Goal: Task Accomplishment & Management: Use online tool/utility

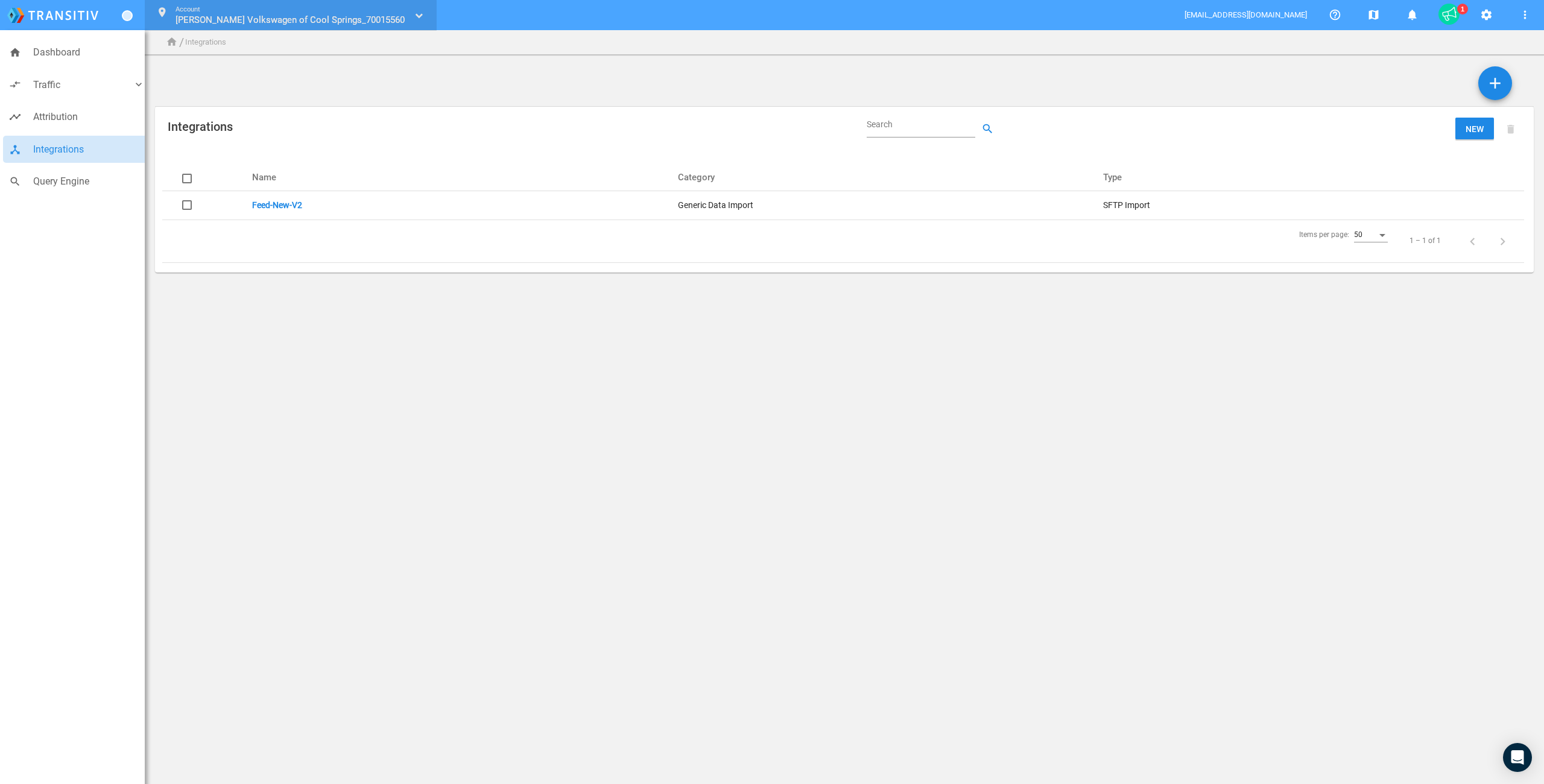
click at [254, 16] on span "[PERSON_NAME] Volkswagen of Cool Springs_70015560" at bounding box center [290, 20] width 229 height 11
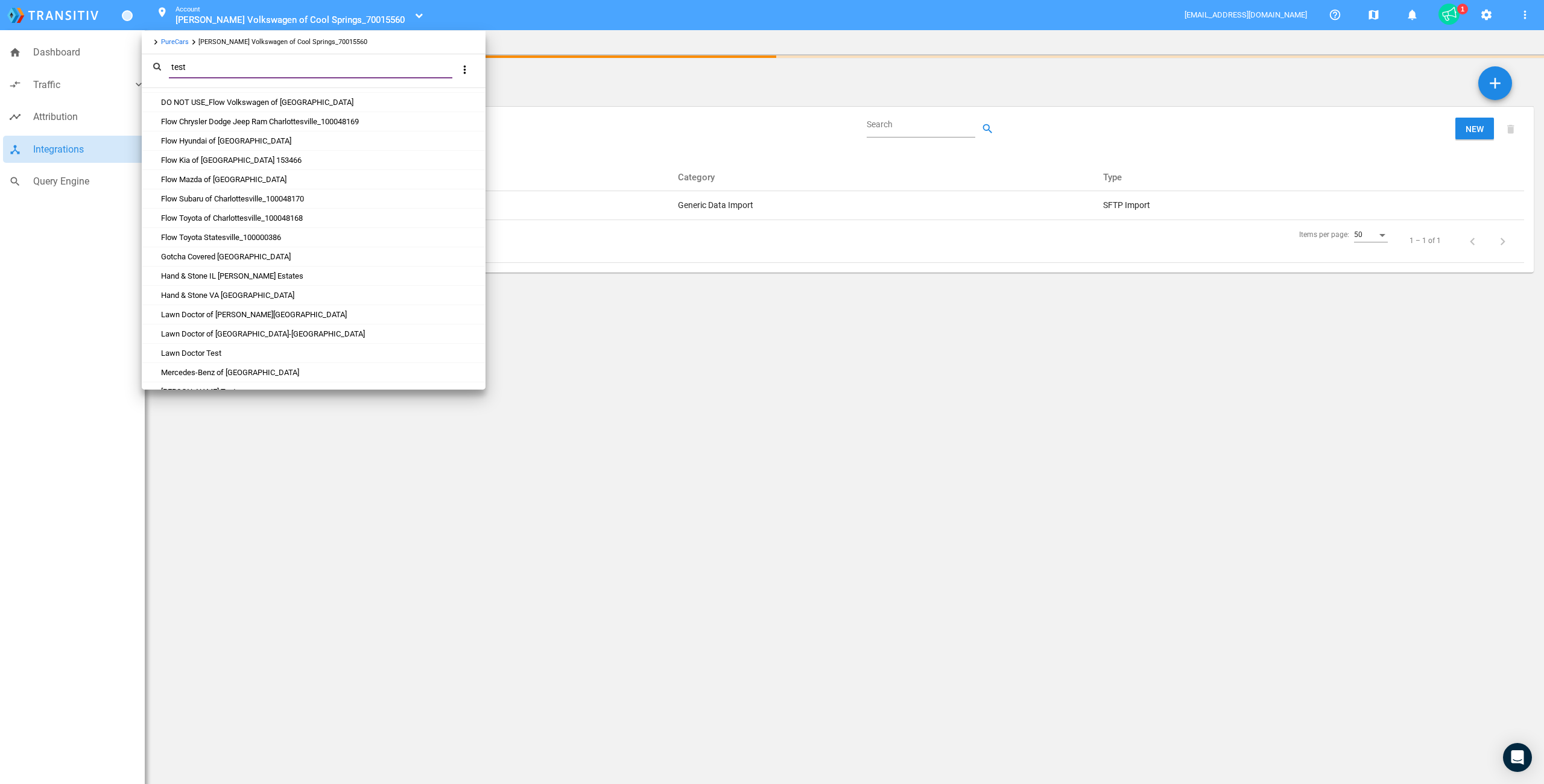
scroll to position [686, 0]
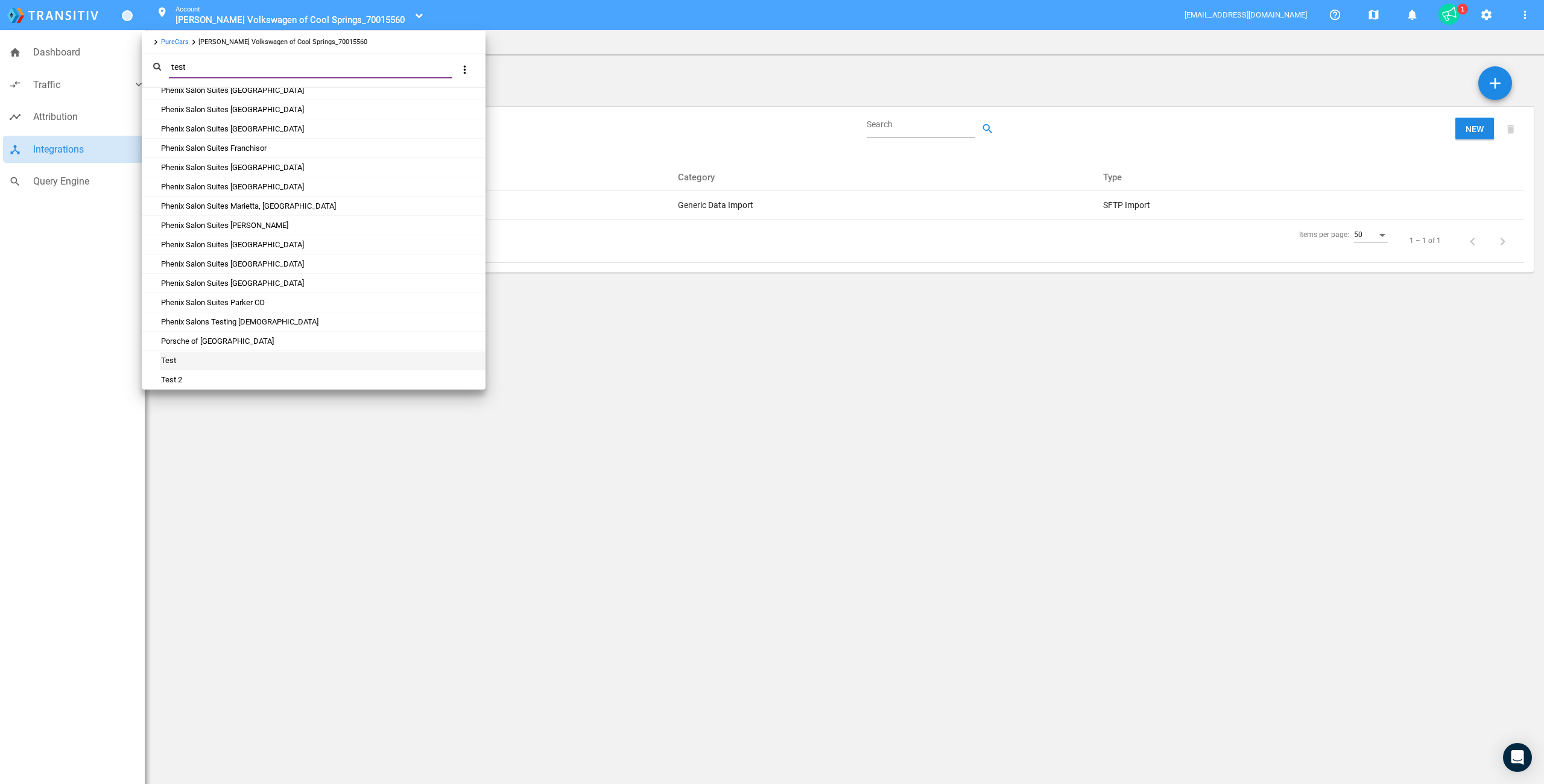
type input "test"
click at [170, 363] on link "Test" at bounding box center [168, 360] width 17 height 9
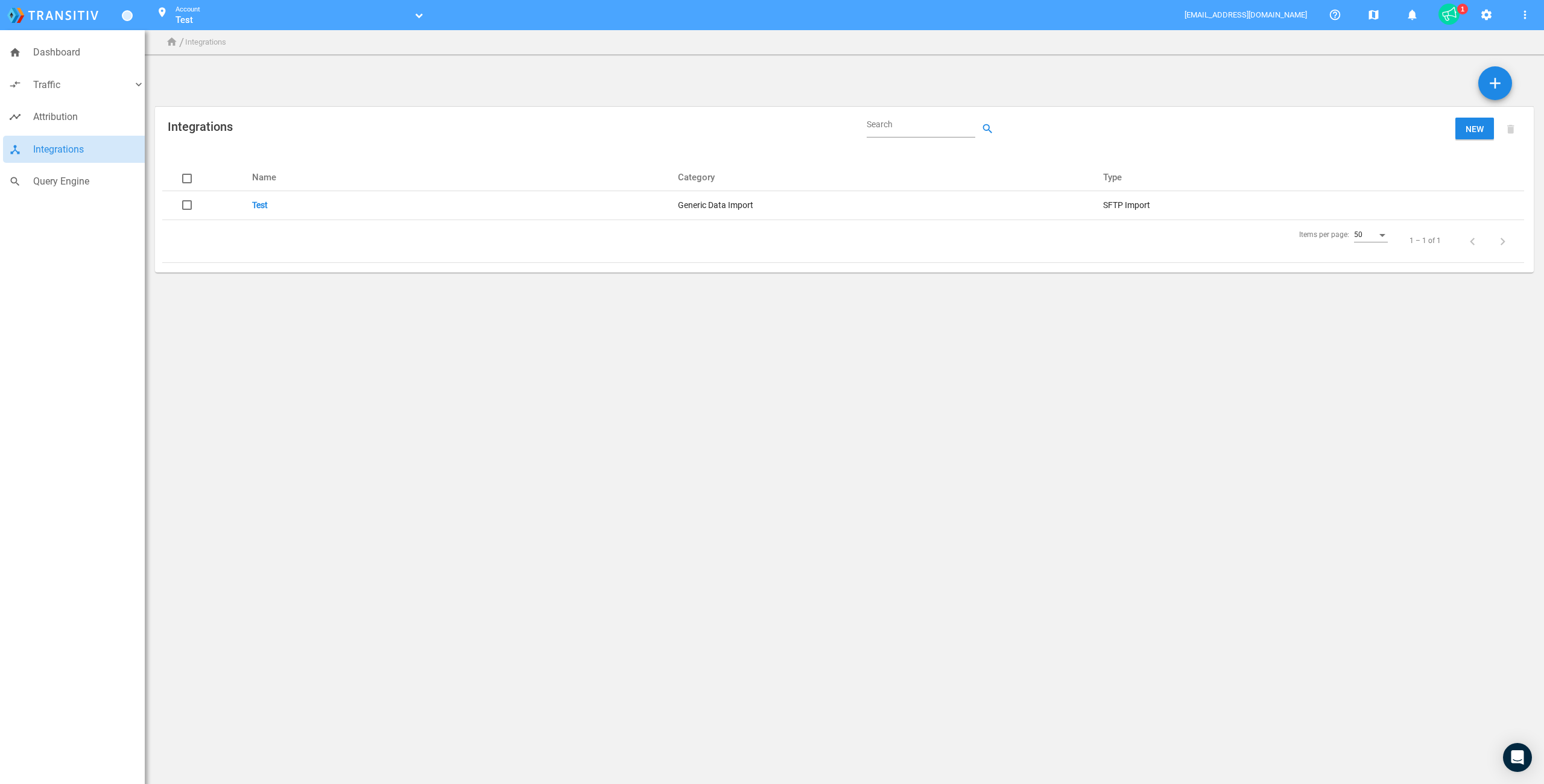
click at [389, 349] on body "home Dashboard compare_arrows Traffic keyboard_arrow_down speaker_notes Campaig…" at bounding box center [772, 392] width 1544 height 784
click at [220, 21] on link "Test" at bounding box center [292, 20] width 233 height 12
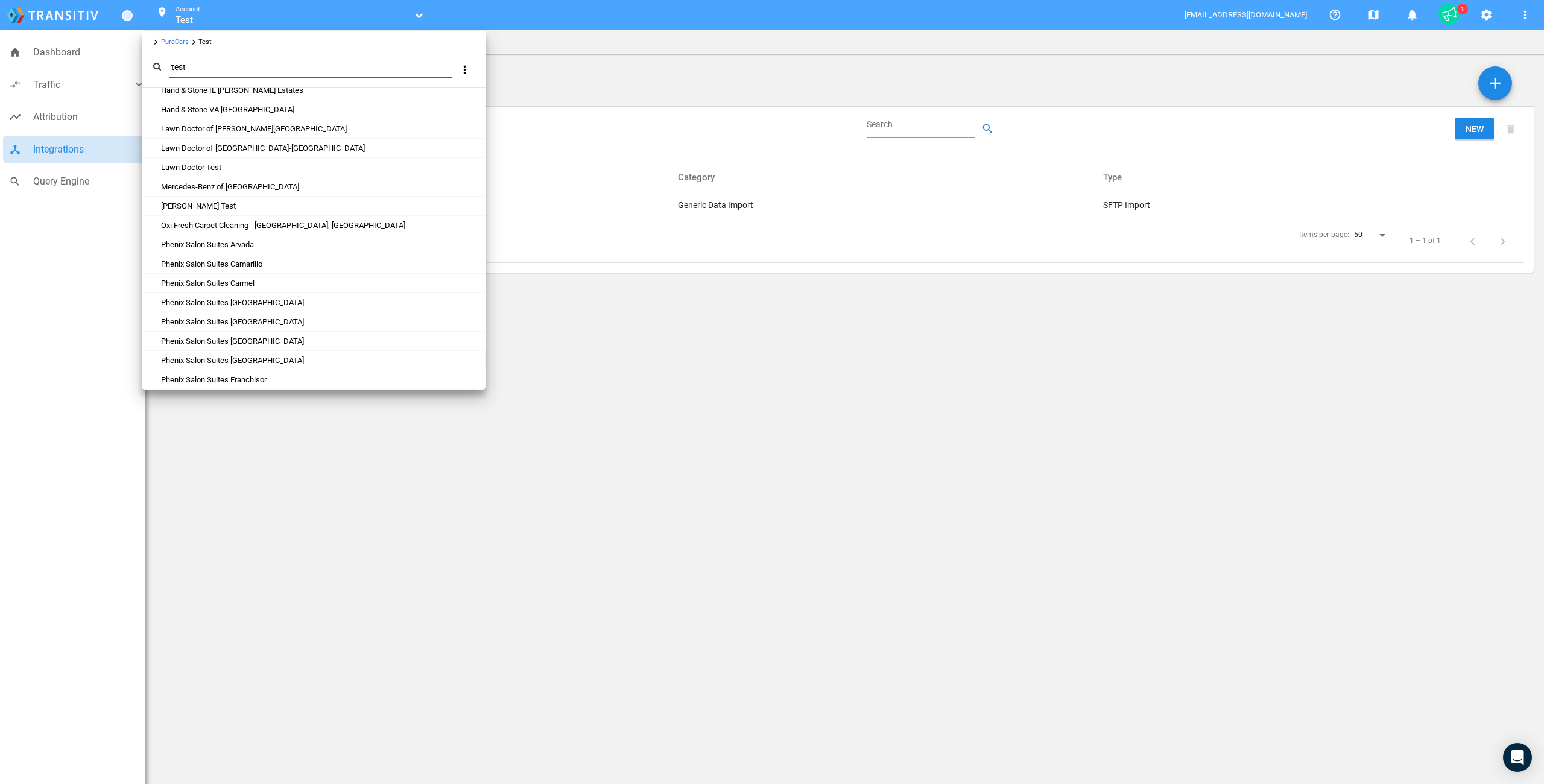
scroll to position [686, 0]
type input "test"
click at [175, 377] on link "Test 2" at bounding box center [171, 379] width 22 height 9
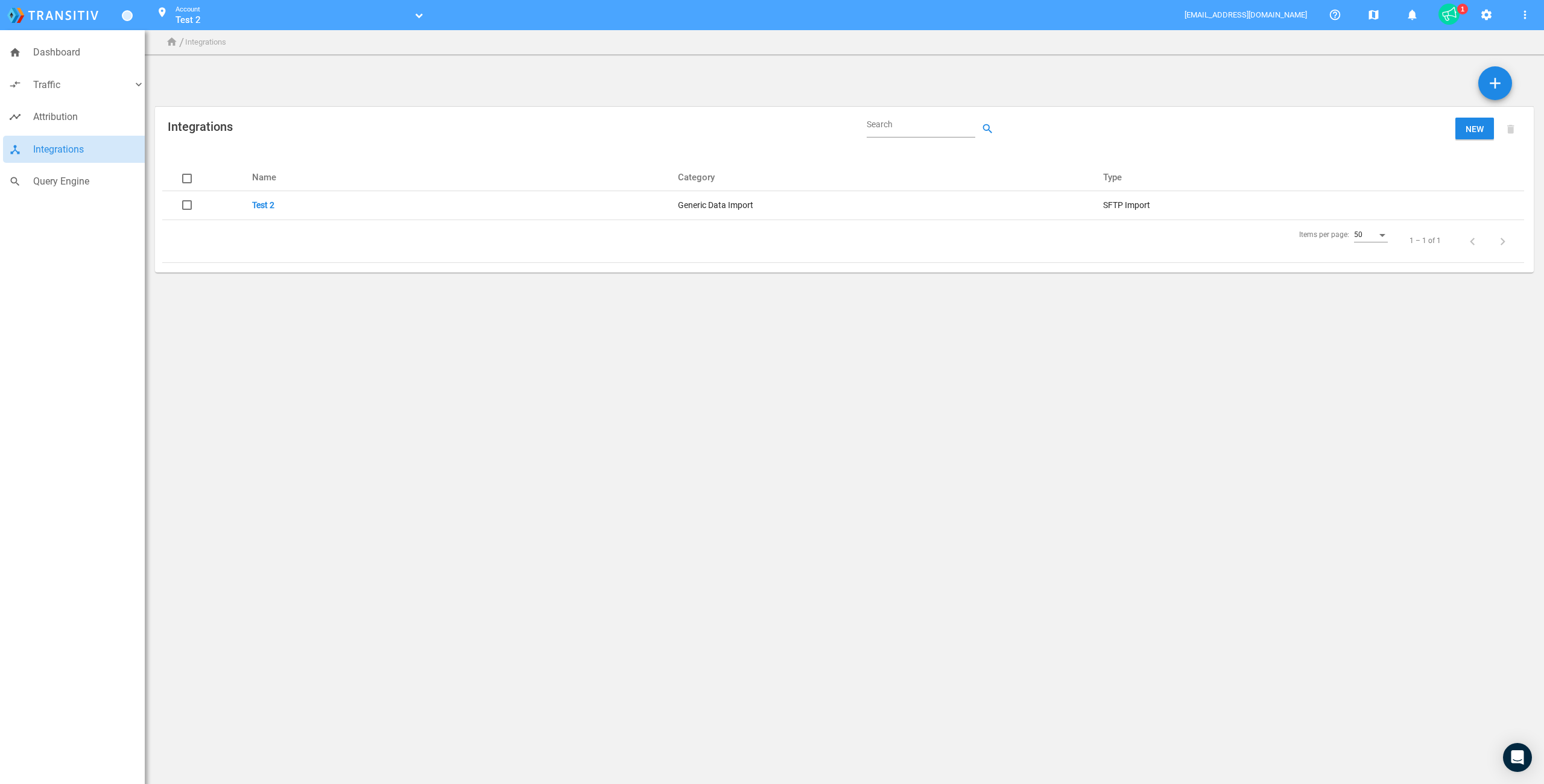
click at [273, 257] on div "Items per page: 50 1 – 1 of 1" at bounding box center [843, 241] width 1352 height 34
click at [264, 206] on link "Test 2" at bounding box center [263, 205] width 22 height 10
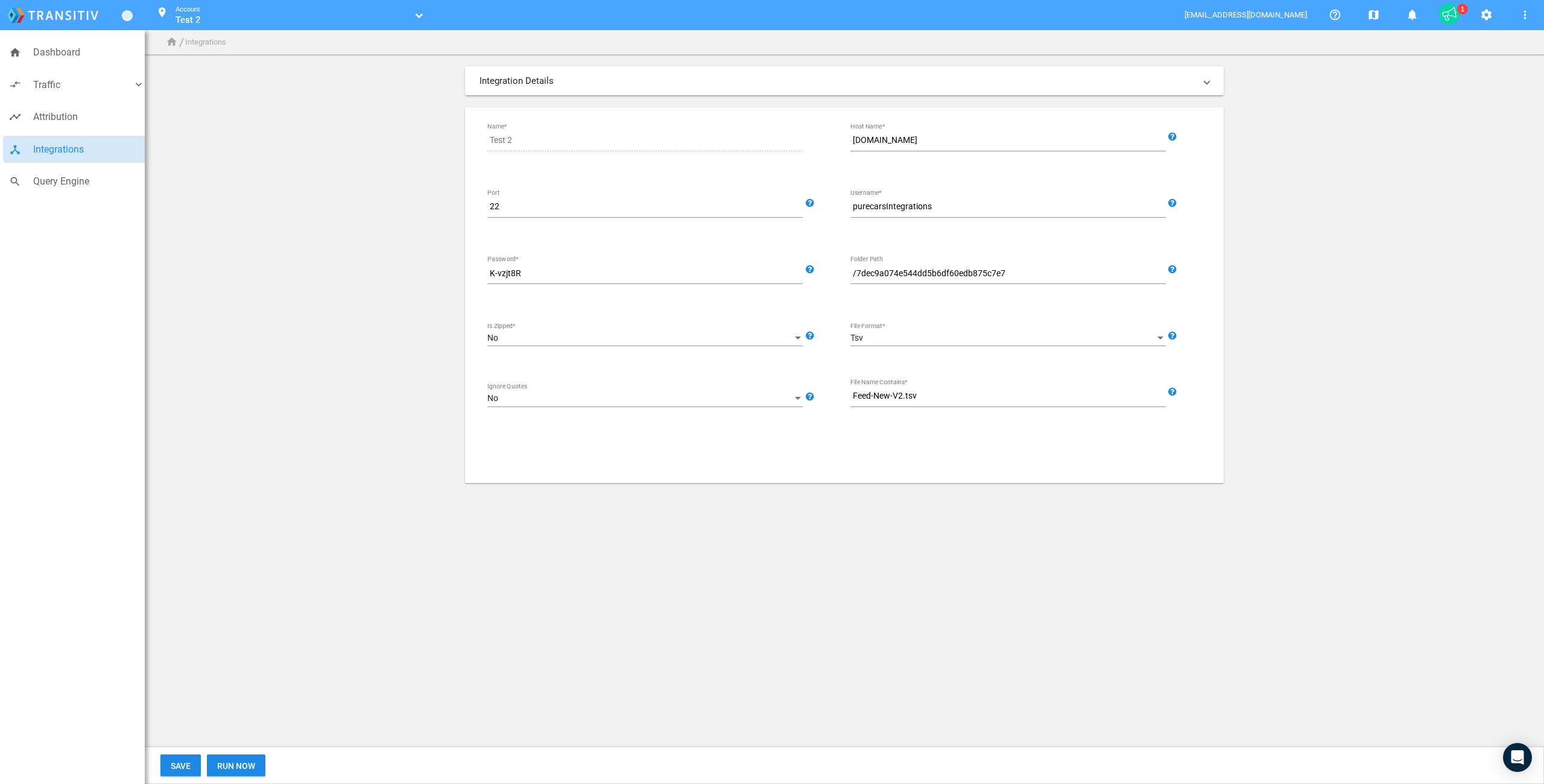
click at [267, 243] on app-integrations-form "Integration Details SFTP Import Generic Data Import Source Test 2 Name* [DOMAIN…" at bounding box center [844, 274] width 1379 height 417
click at [68, 182] on span "Query Engine" at bounding box center [89, 181] width 112 height 16
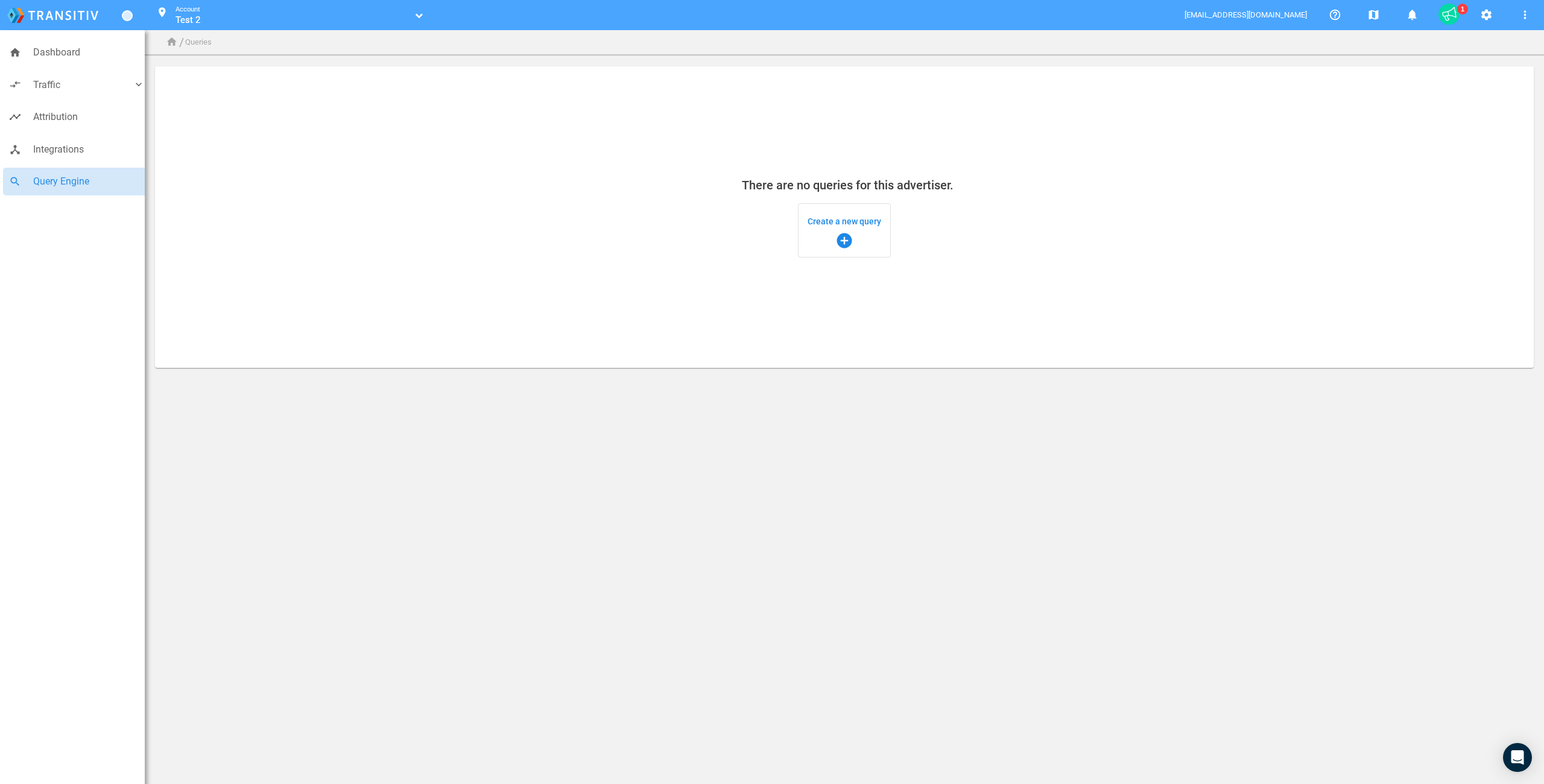
click at [847, 213] on span "Create a new query add_circle" at bounding box center [844, 230] width 74 height 39
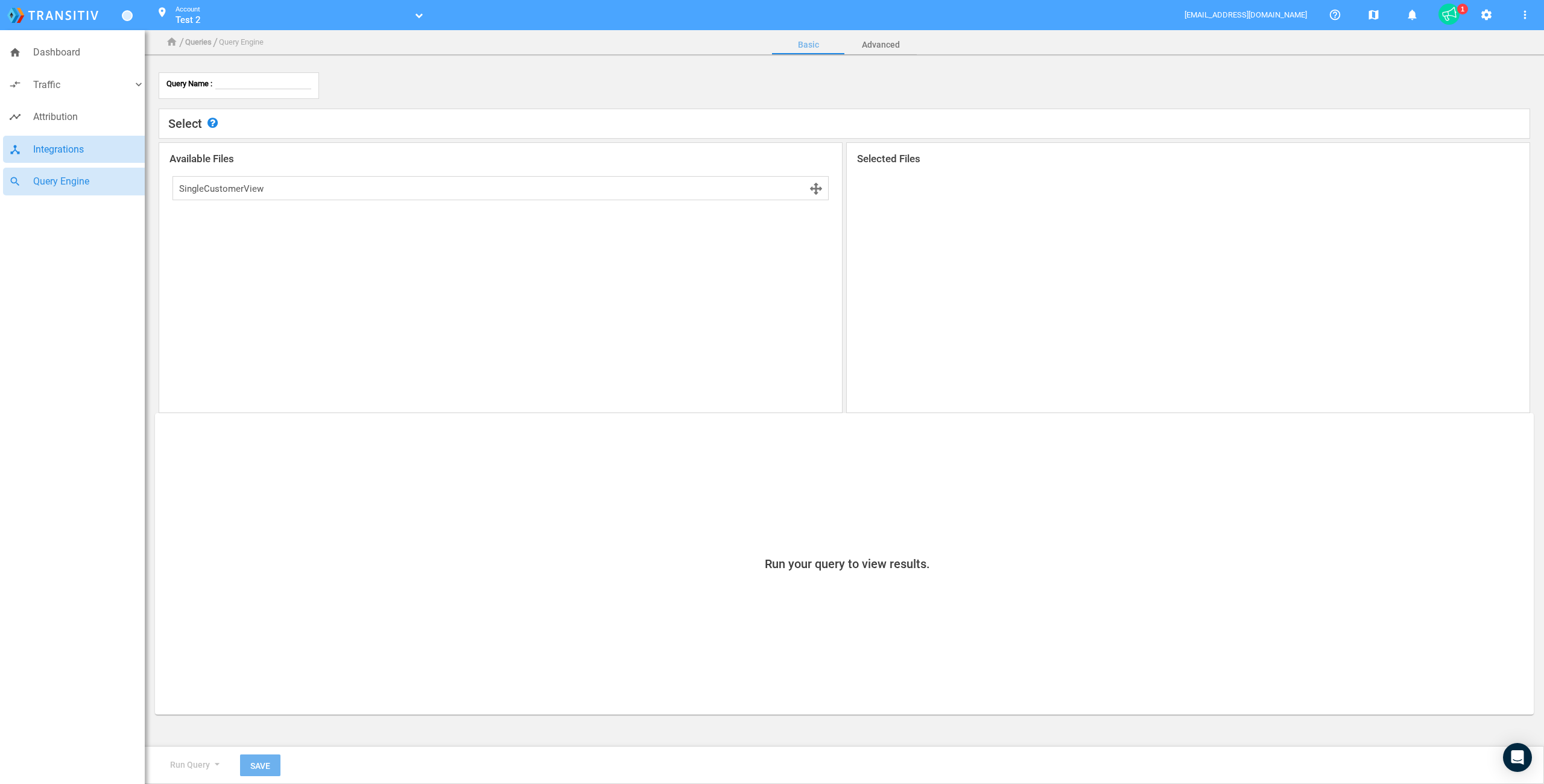
click at [87, 152] on span "Integrations" at bounding box center [89, 149] width 112 height 16
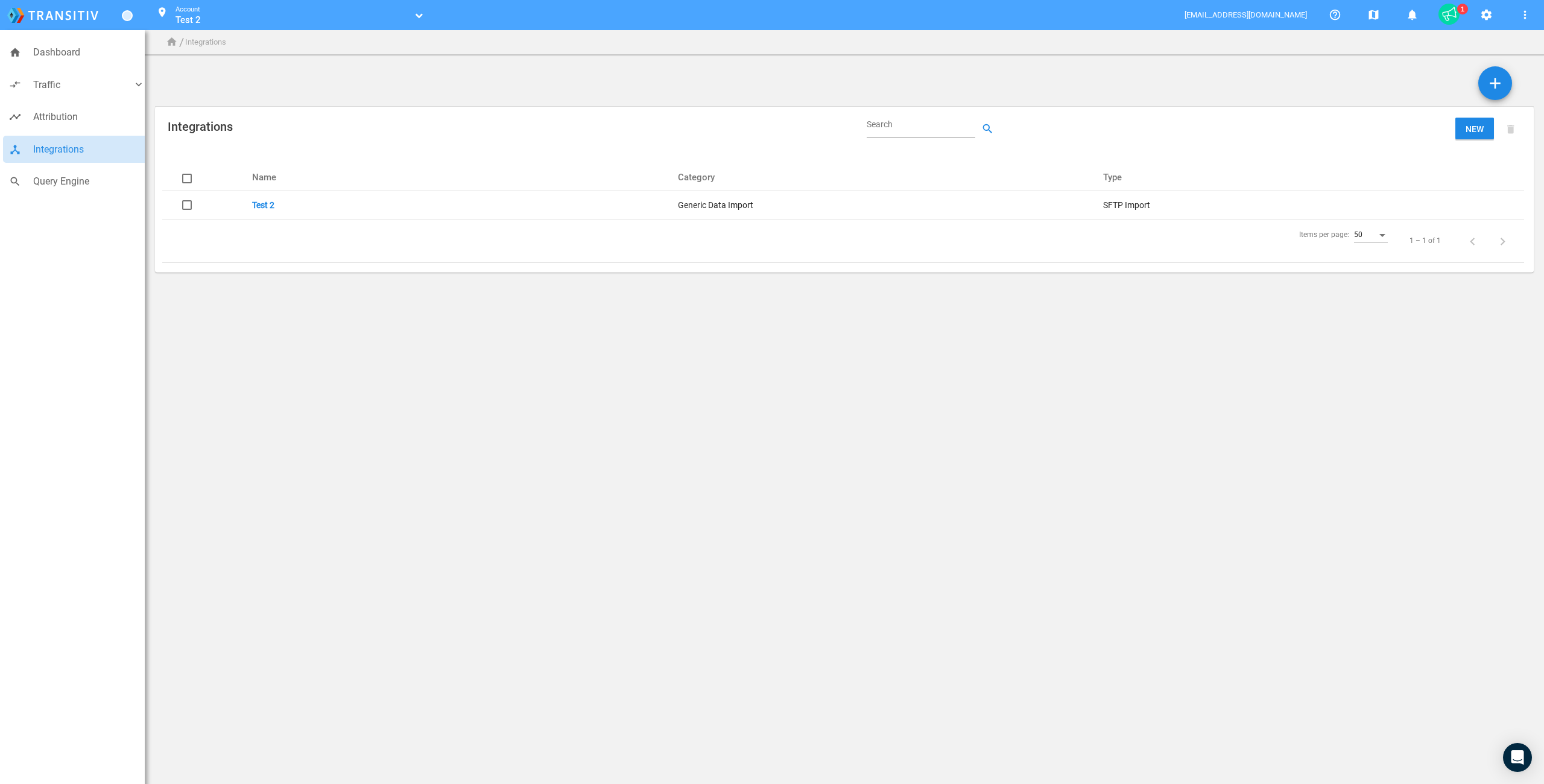
click at [266, 204] on link "Test 2" at bounding box center [263, 205] width 22 height 10
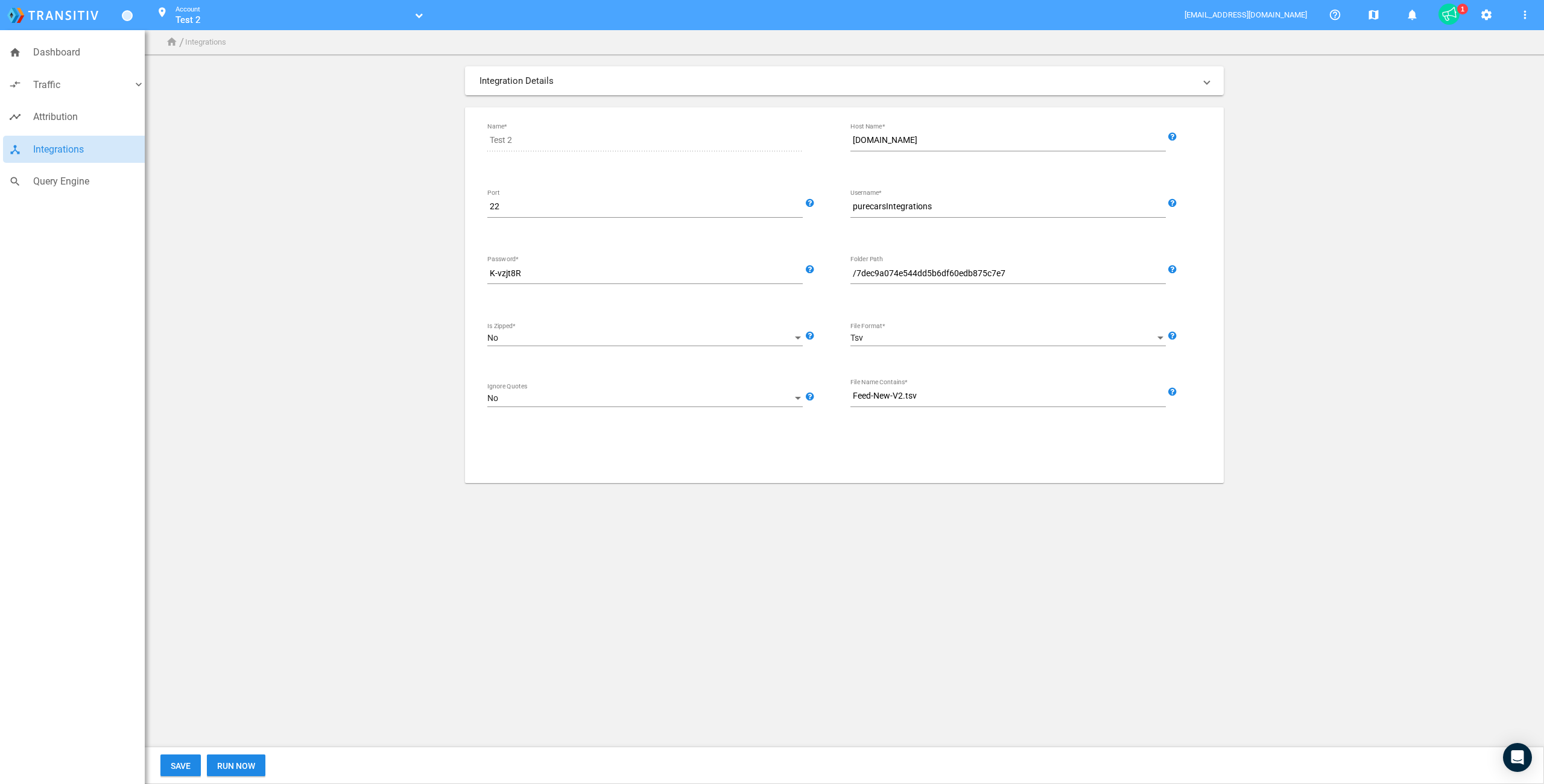
click at [433, 229] on app-integrations-form "Integration Details SFTP Import Generic Data Import Source Test 2 Name* [DOMAIN…" at bounding box center [844, 274] width 1379 height 417
click at [254, 227] on app-integrations-form "Integration Details SFTP Import Generic Data Import Source Test 2 Name* [DOMAIN…" at bounding box center [844, 274] width 1379 height 417
click at [300, 440] on app-integrations-form "Integration Details SFTP Import Generic Data Import Source Test 2 Name* [DOMAIN…" at bounding box center [844, 274] width 1379 height 417
click at [358, 449] on app-integrations-form "Integration Details SFTP Import Generic Data Import Source Test 2 Name* [DOMAIN…" at bounding box center [844, 274] width 1379 height 417
click at [233, 769] on span "Run Now" at bounding box center [236, 766] width 38 height 10
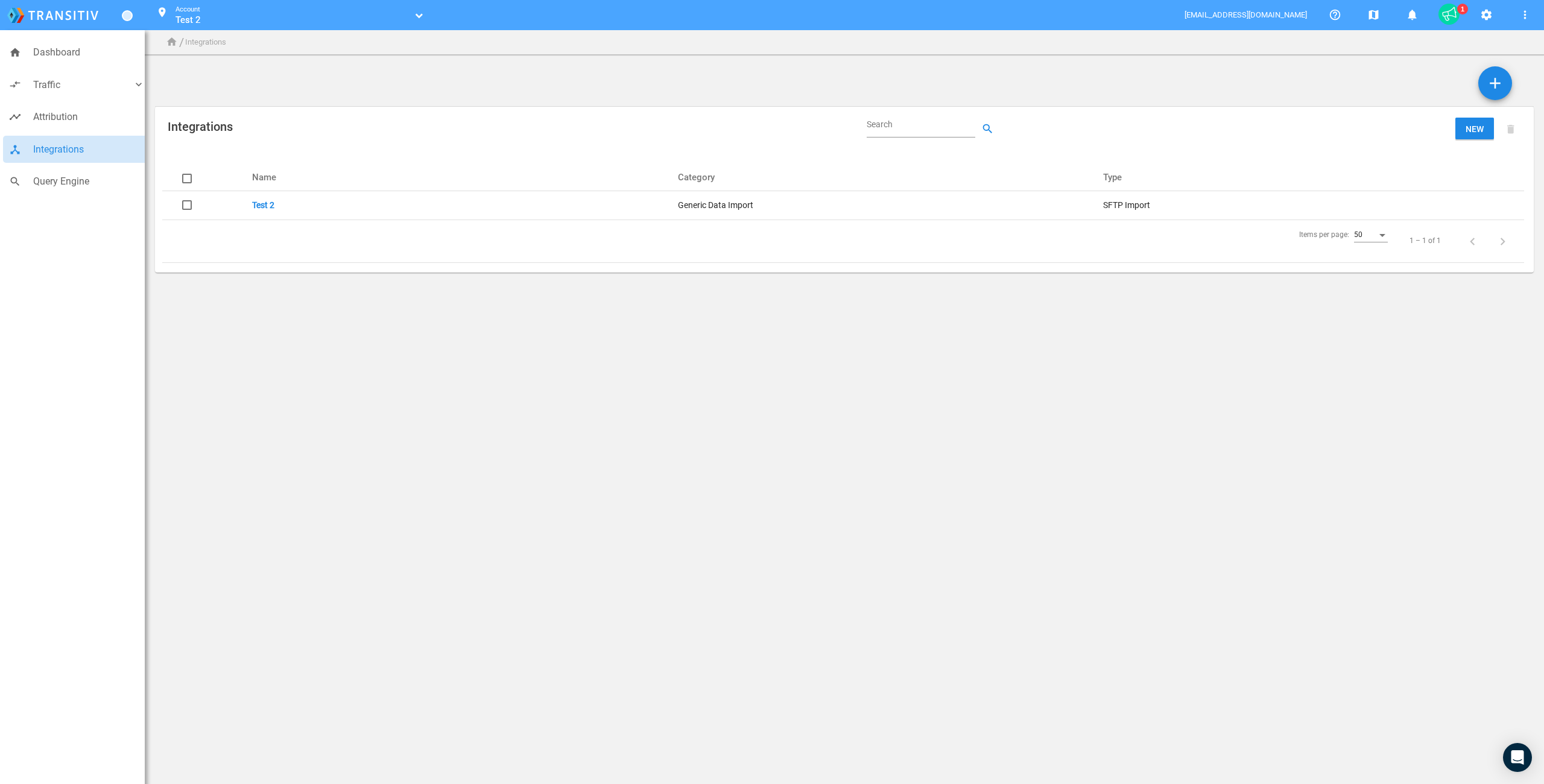
click at [388, 343] on body "home Dashboard compare_arrows Traffic keyboard_arrow_down speaker_notes Campaig…" at bounding box center [772, 392] width 1544 height 784
click at [261, 205] on link "Test 2" at bounding box center [263, 205] width 22 height 10
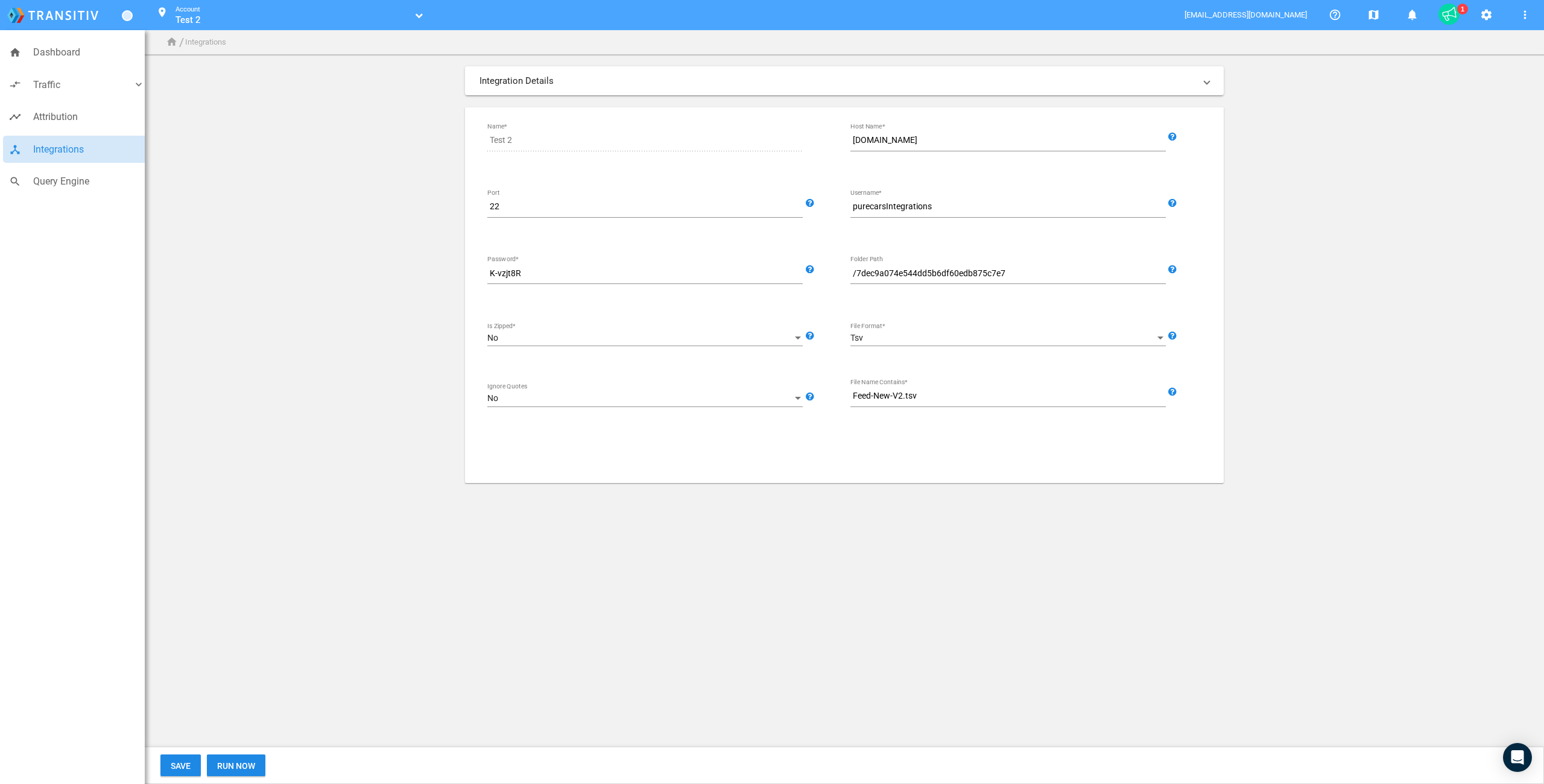
click at [308, 587] on body "home Dashboard compare_arrows Traffic keyboard_arrow_down speaker_notes Campaig…" at bounding box center [772, 392] width 1544 height 784
click at [236, 767] on span "Run Now" at bounding box center [236, 766] width 38 height 10
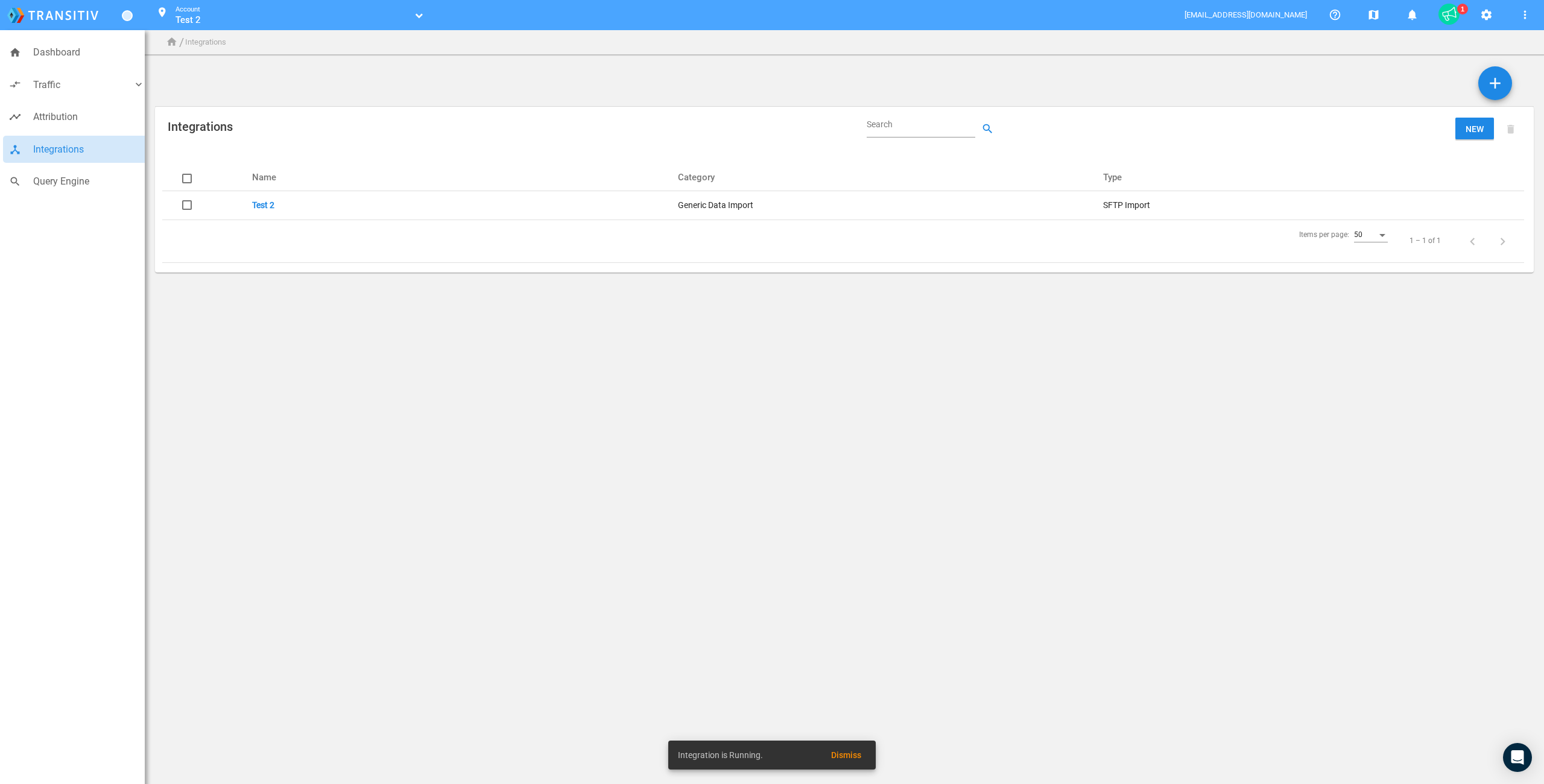
click at [539, 261] on td "Items per page: 50 1 – 1 of 1" at bounding box center [843, 241] width 1362 height 43
drag, startPoint x: 386, startPoint y: 368, endPoint x: 373, endPoint y: 337, distance: 33.6
click at [386, 367] on body "home Dashboard compare_arrows Traffic keyboard_arrow_down speaker_notes Campaig…" at bounding box center [772, 392] width 1544 height 784
click at [262, 207] on link "Test 2" at bounding box center [263, 205] width 22 height 10
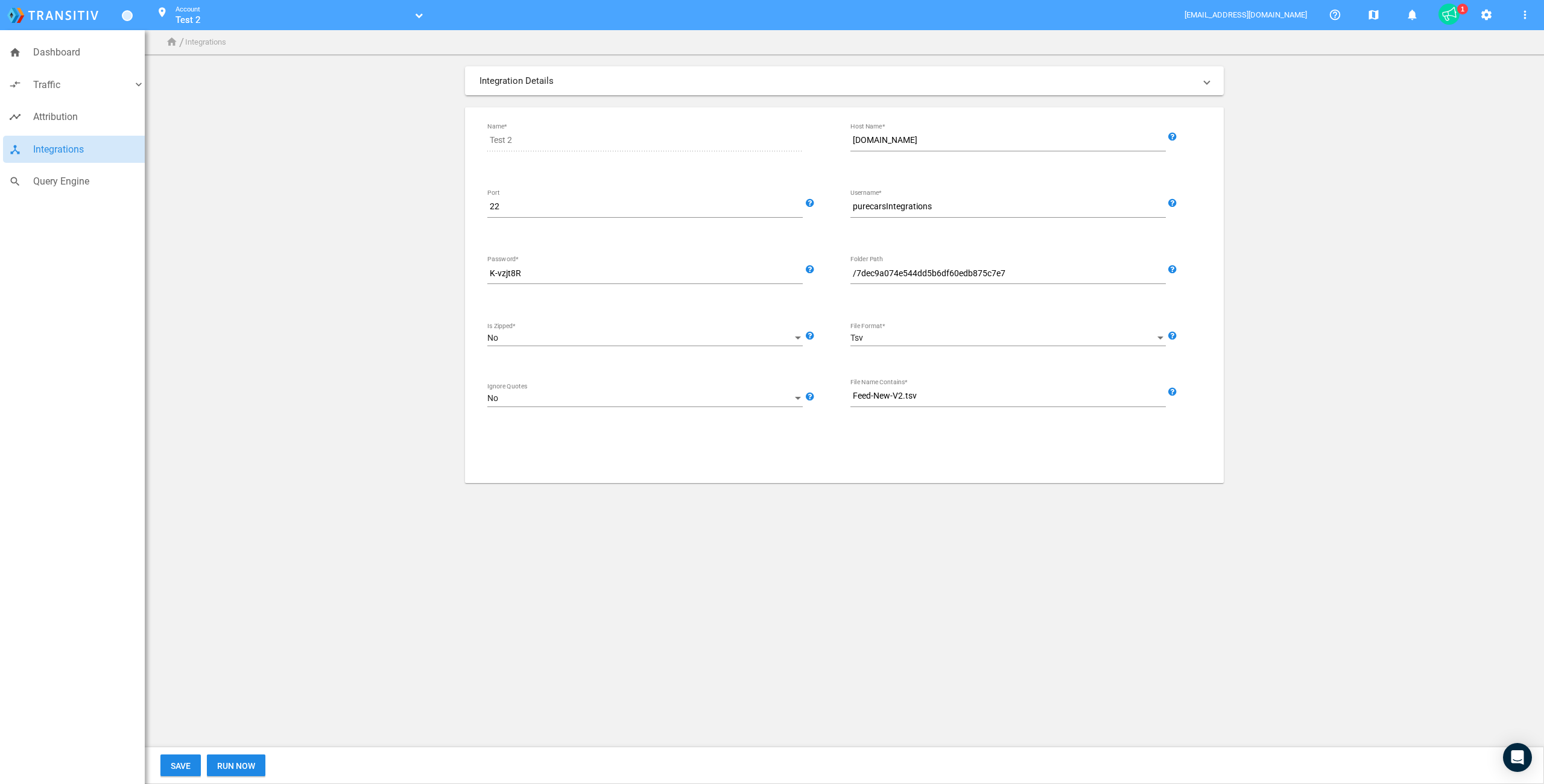
click at [447, 653] on body "home Dashboard compare_arrows Traffic keyboard_arrow_down speaker_notes Campaig…" at bounding box center [772, 392] width 1544 height 784
click at [236, 765] on span "Run Now" at bounding box center [236, 766] width 38 height 10
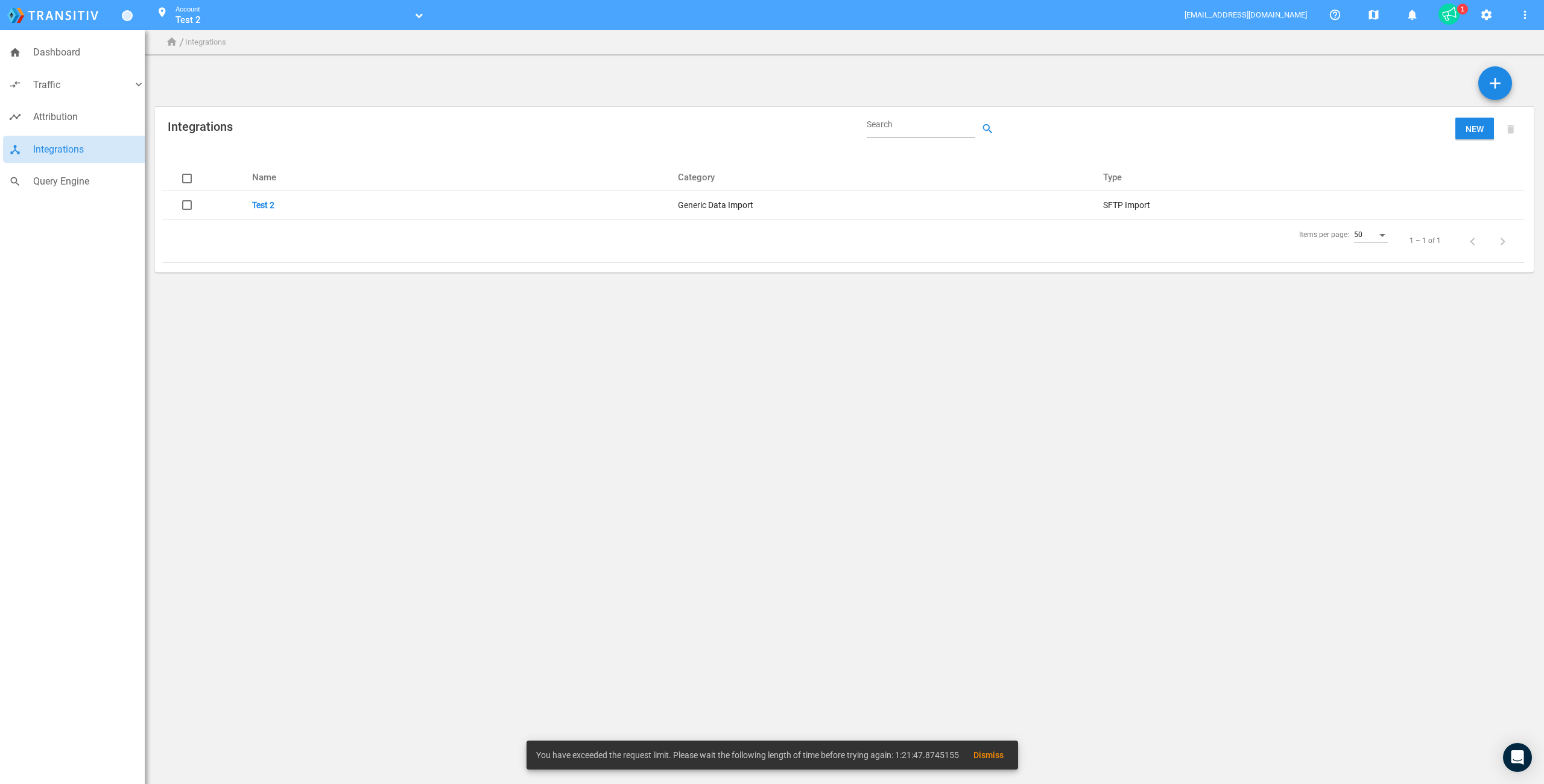
click at [397, 429] on body "home Dashboard compare_arrows Traffic keyboard_arrow_down speaker_notes Campaig…" at bounding box center [772, 392] width 1544 height 784
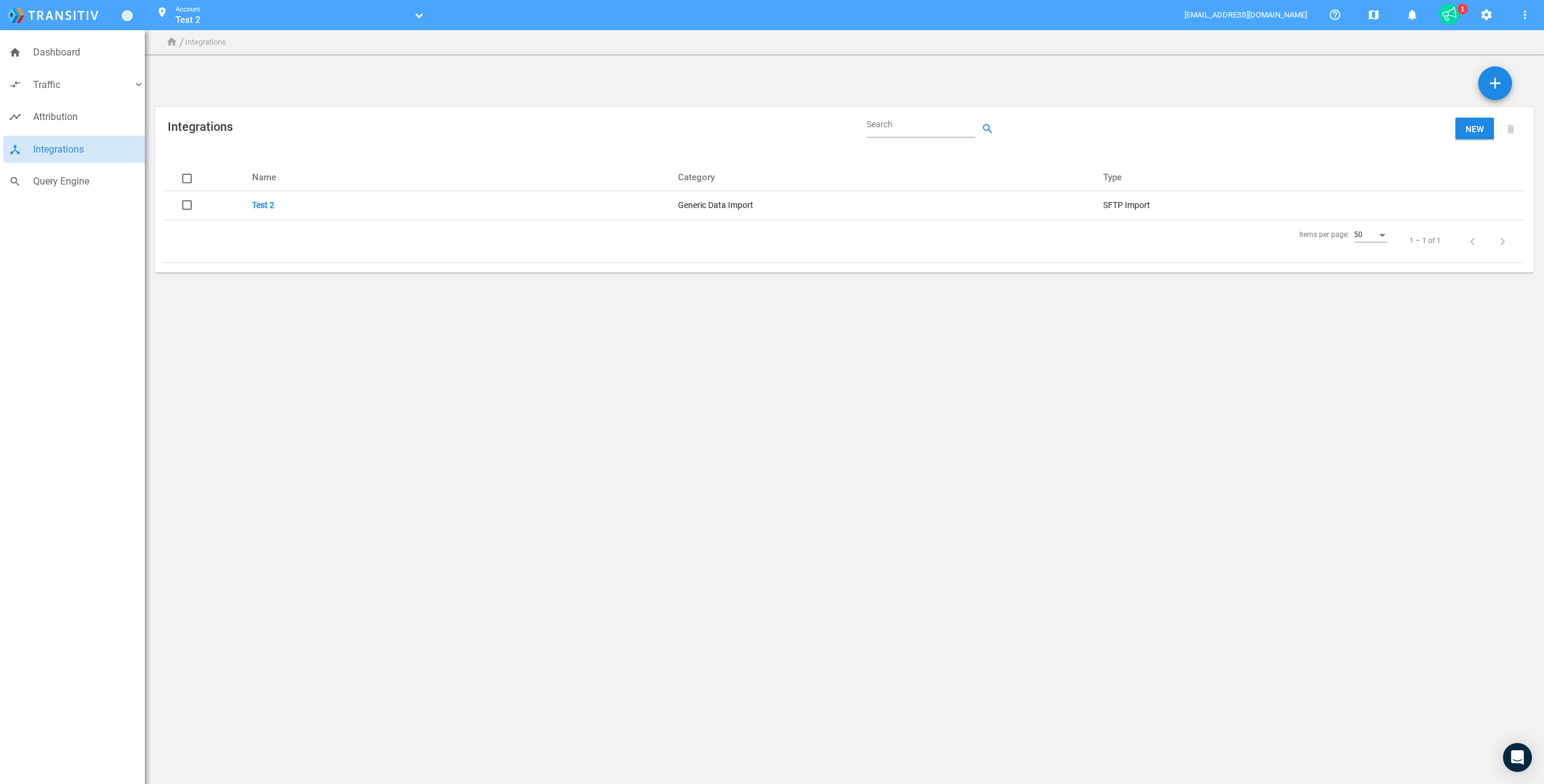
drag, startPoint x: 444, startPoint y: 516, endPoint x: 396, endPoint y: 470, distance: 66.5
click at [444, 515] on body "home Dashboard compare_arrows Traffic keyboard_arrow_down speaker_notes Campaig…" at bounding box center [772, 392] width 1544 height 784
click at [57, 179] on span "Query Engine" at bounding box center [89, 181] width 112 height 16
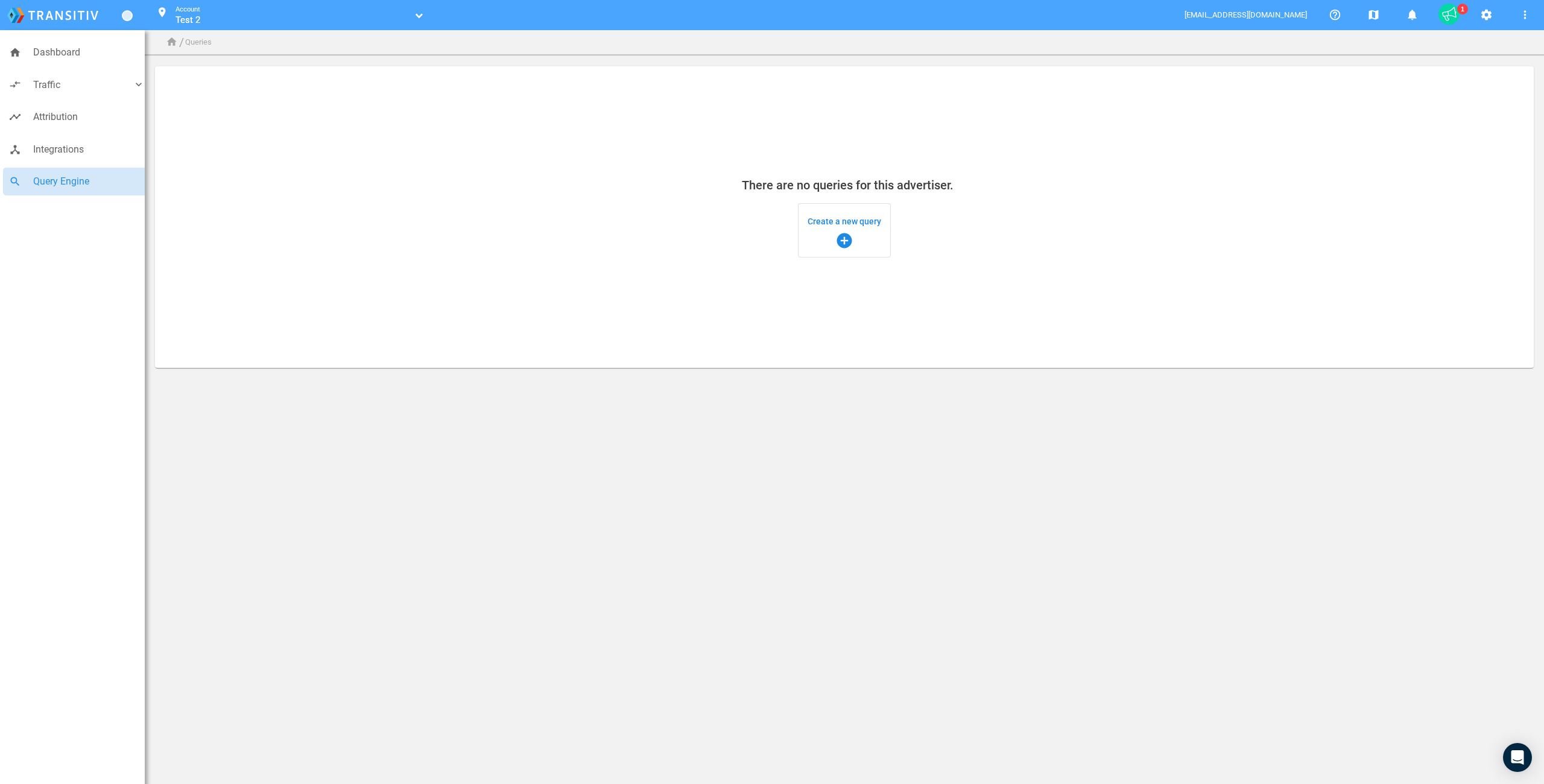
click at [823, 219] on span "Create a new query add_circle" at bounding box center [844, 230] width 74 height 39
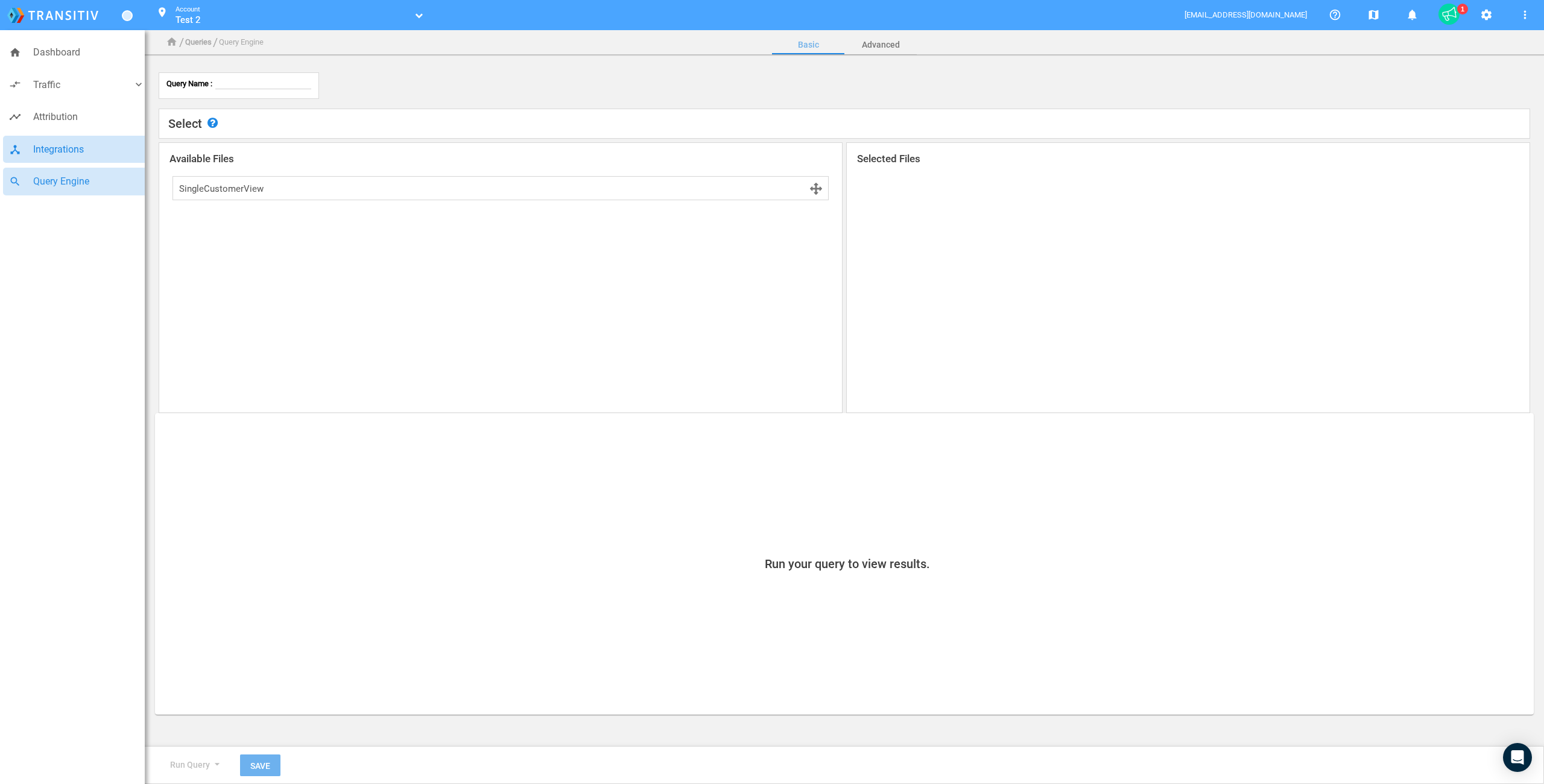
click at [27, 149] on link "device_hub Integrations" at bounding box center [77, 150] width 148 height 28
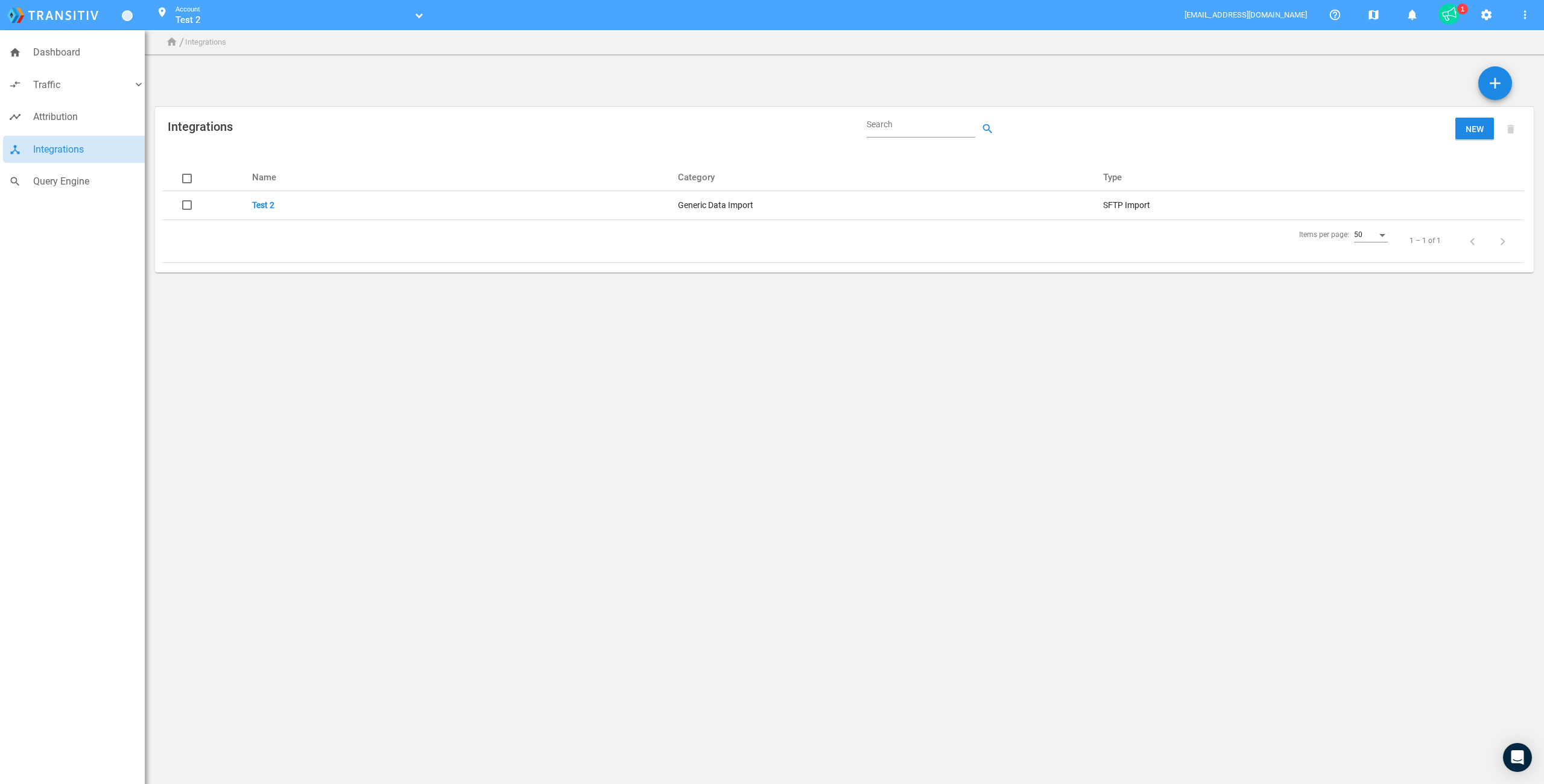
click at [429, 321] on body "home Dashboard compare_arrows Traffic keyboard_arrow_down speaker_notes Campaig…" at bounding box center [772, 392] width 1544 height 784
click at [263, 208] on link "Test 2" at bounding box center [263, 205] width 22 height 10
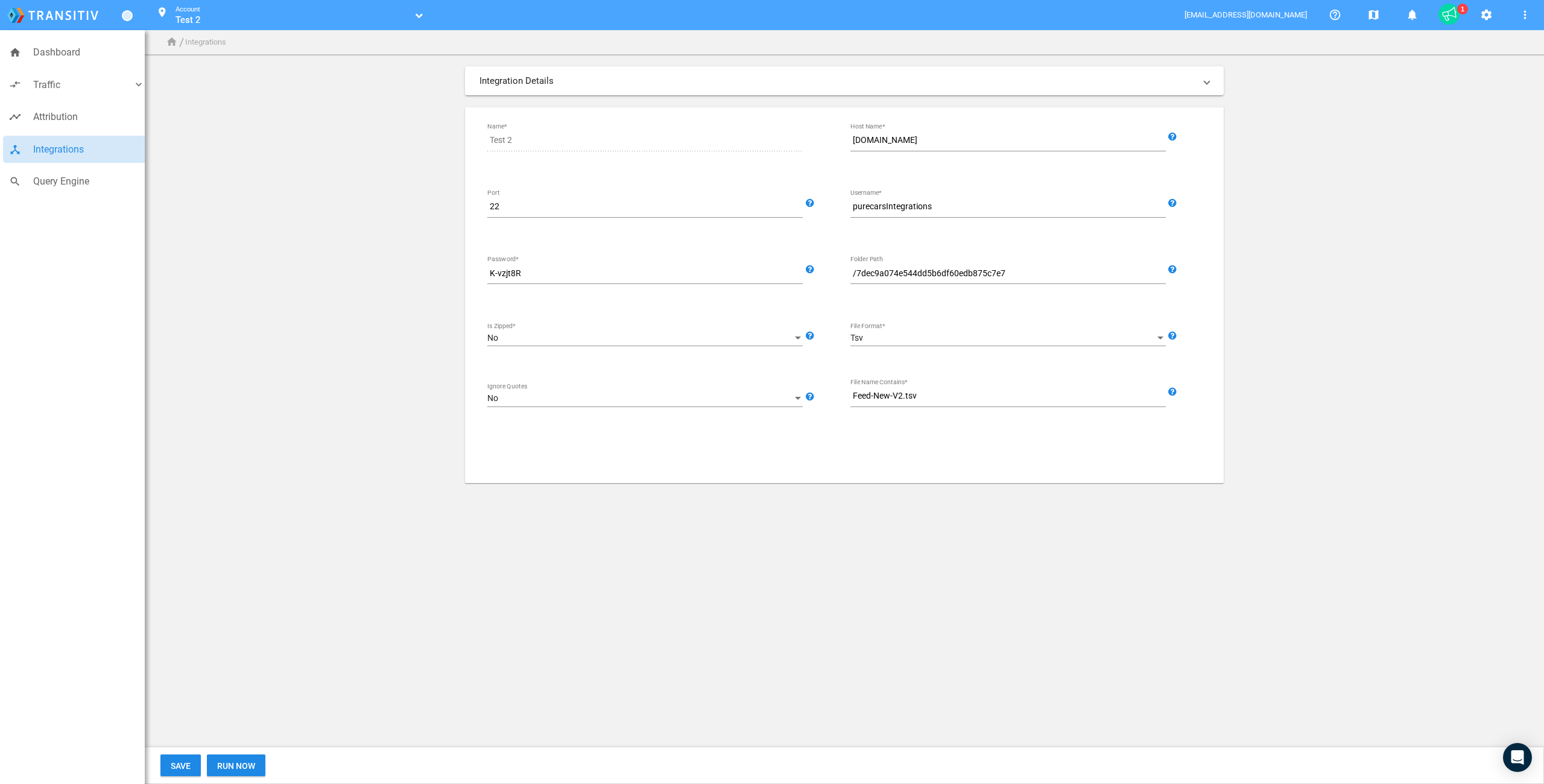
click at [503, 283] on div "K-vzjt8R Password*" at bounding box center [645, 273] width 315 height 21
click at [504, 280] on input "K-vzjt8R" at bounding box center [647, 274] width 320 height 15
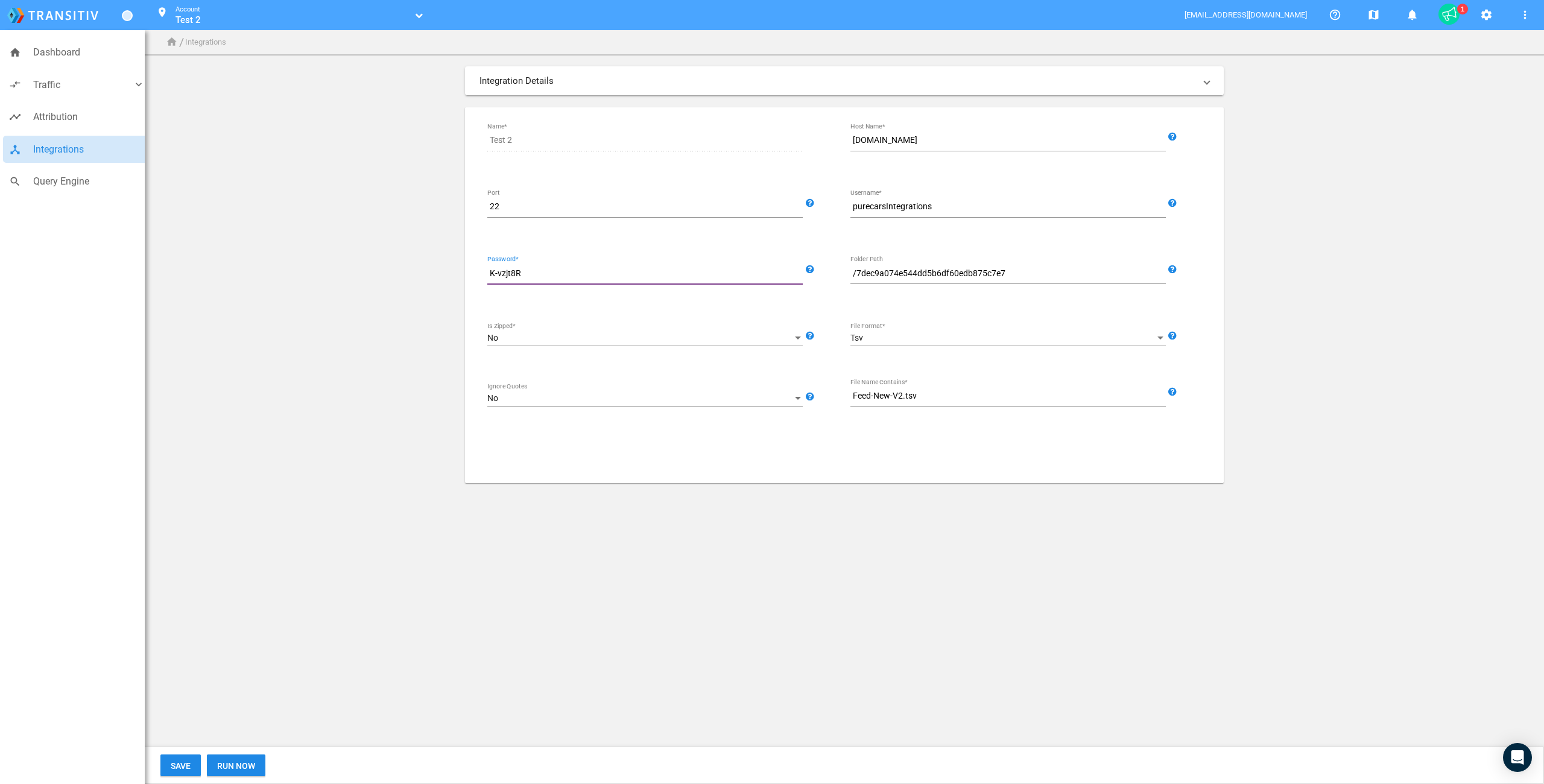
click at [386, 422] on app-integrations-form "Integration Details SFTP Import Generic Data Import Source Test 2 Name* [DOMAIN…" at bounding box center [844, 274] width 1379 height 417
click at [266, 18] on link "Test 2" at bounding box center [292, 20] width 233 height 12
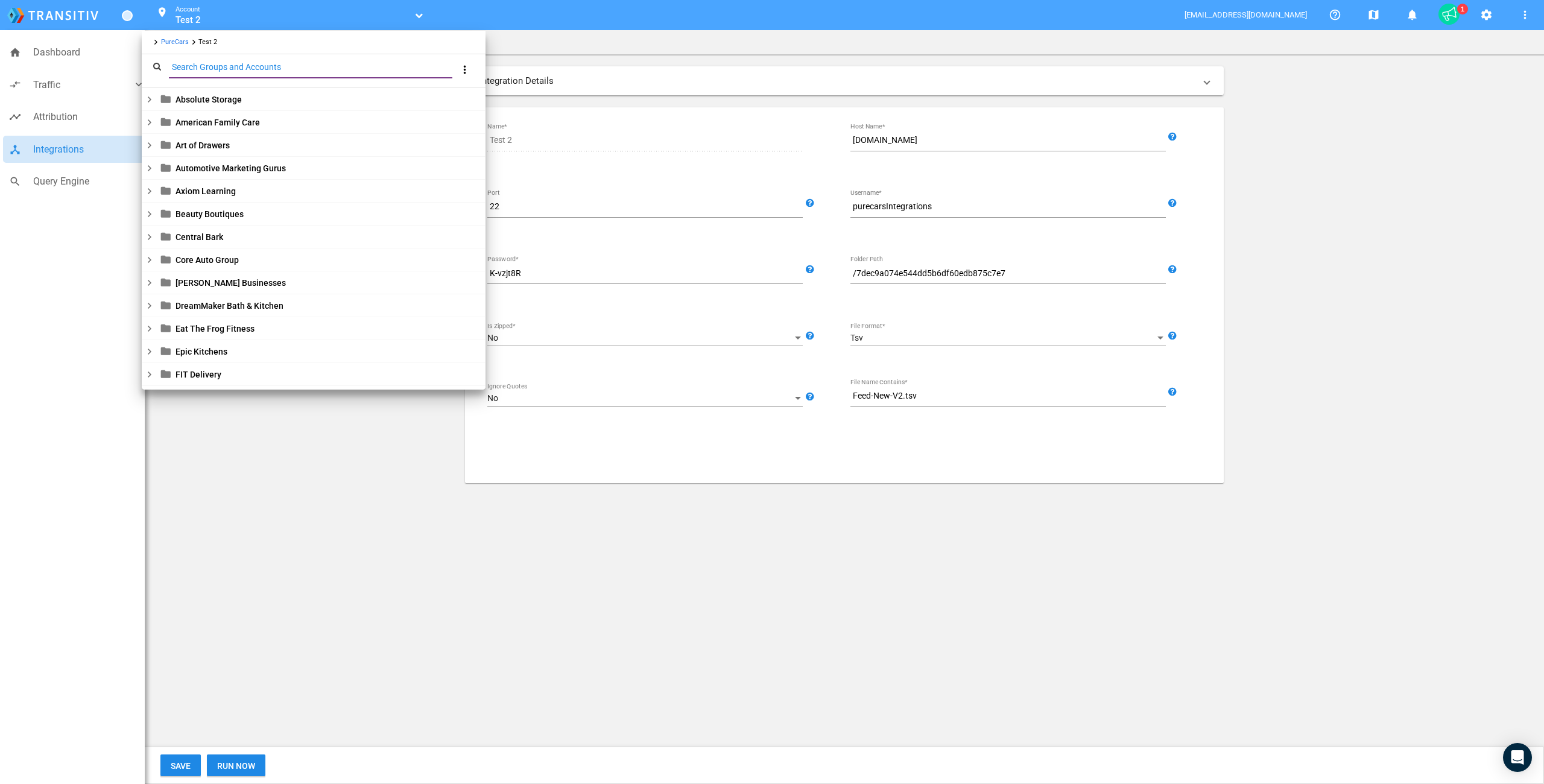
click at [211, 67] on input "Search Groups and Accounts" at bounding box center [313, 67] width 288 height 14
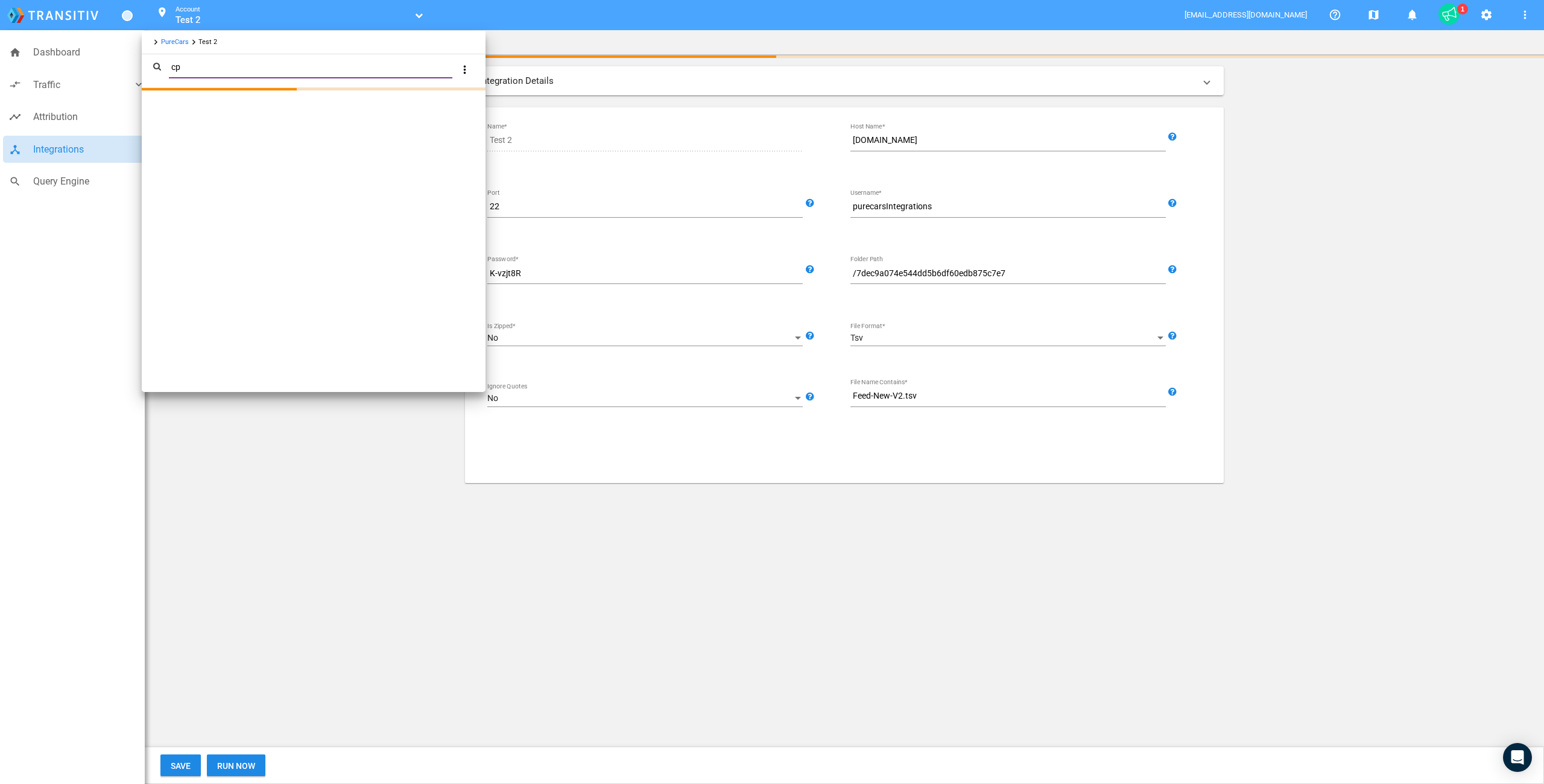
type input "c"
type input "cool"
click at [196, 95] on link "[PERSON_NAME] Volkswagen of Cool Springs_70015560" at bounding box center [257, 97] width 194 height 9
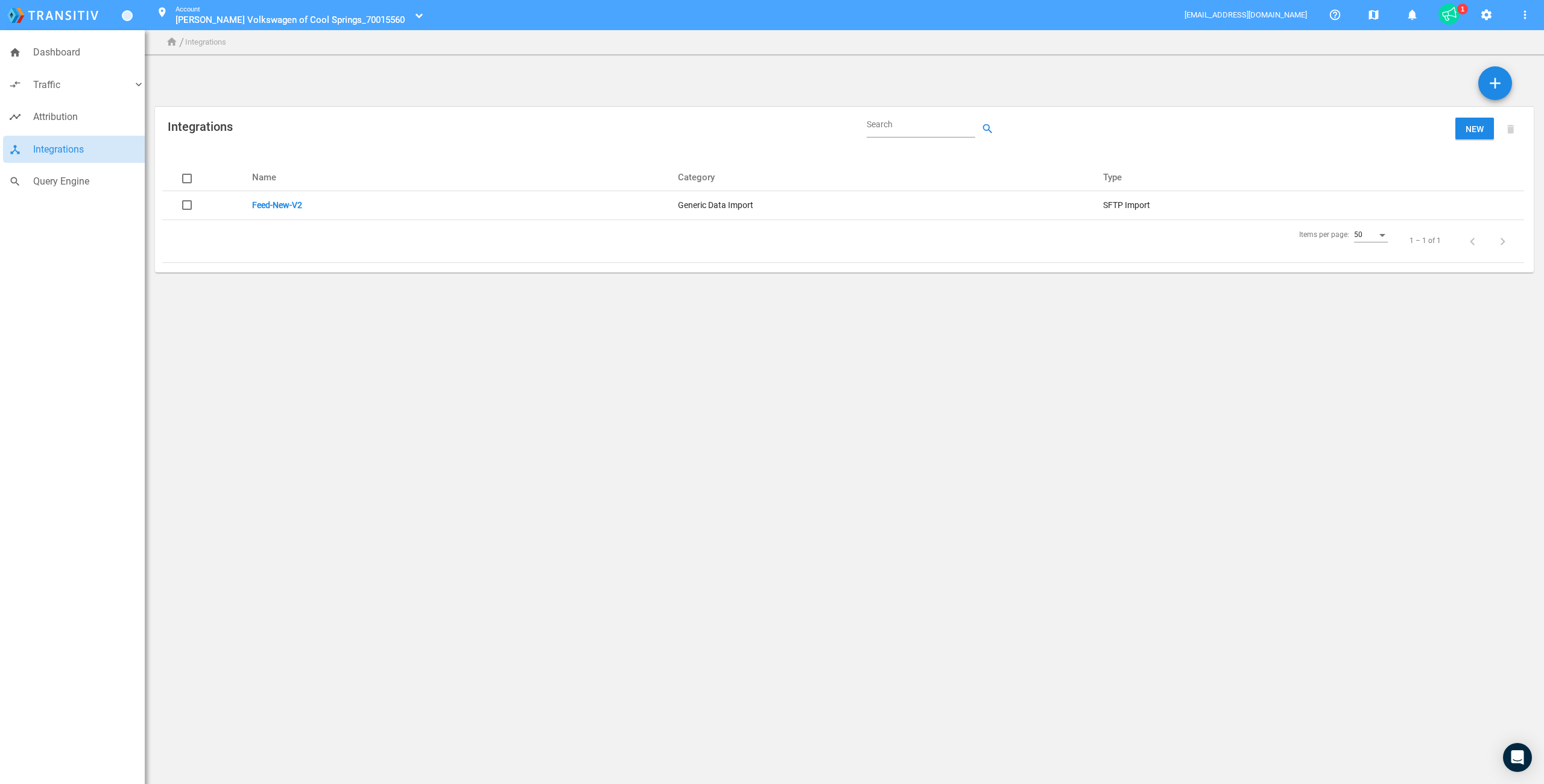
click at [267, 204] on link "Feed-New-V2" at bounding box center [277, 205] width 50 height 10
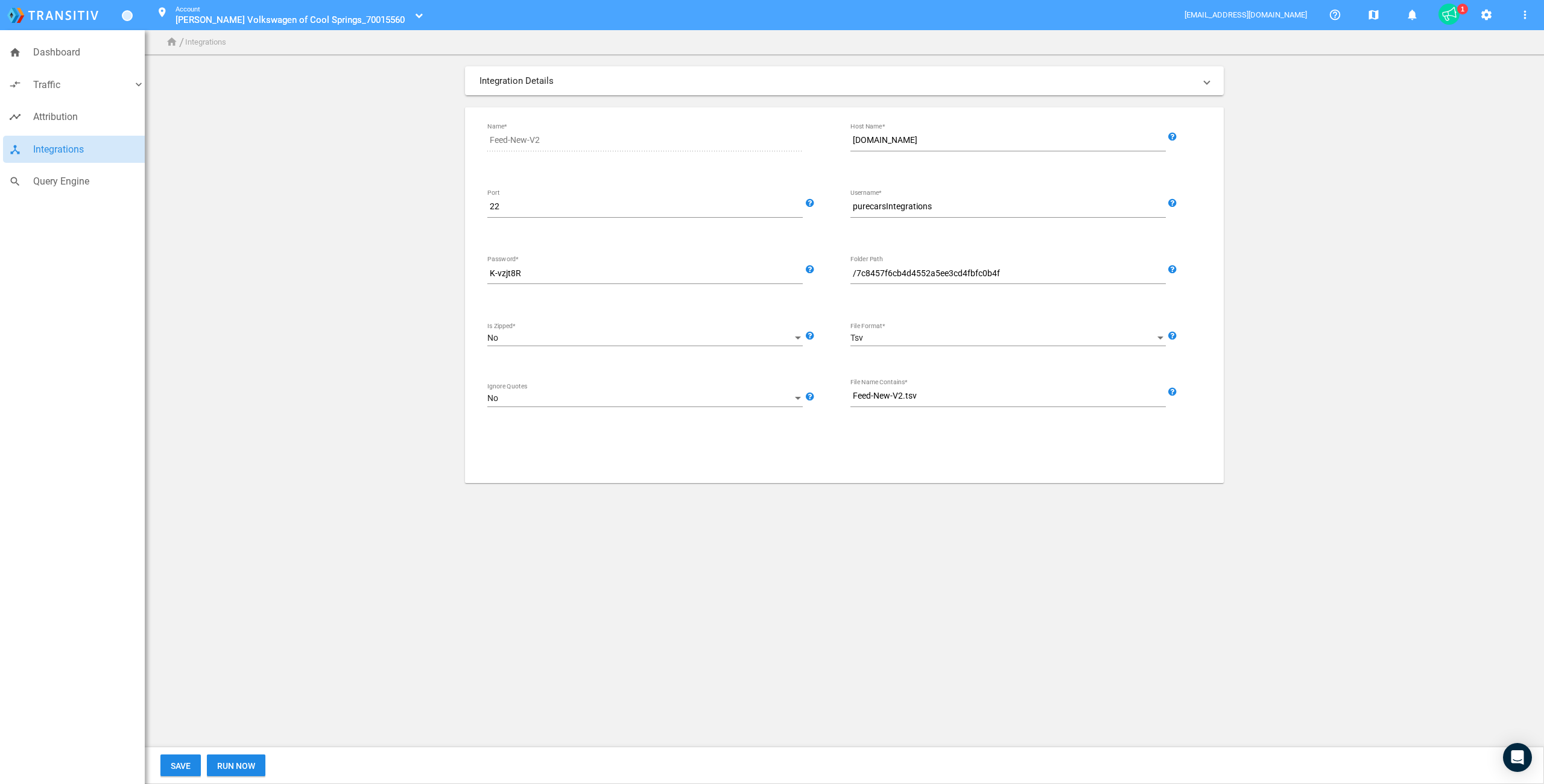
click at [305, 259] on app-integrations-form "Integration Details SFTP Import Generic Data Import Source Feed-New-V2 Name* [D…" at bounding box center [844, 274] width 1379 height 417
click at [236, 766] on span "Run Now" at bounding box center [236, 766] width 38 height 10
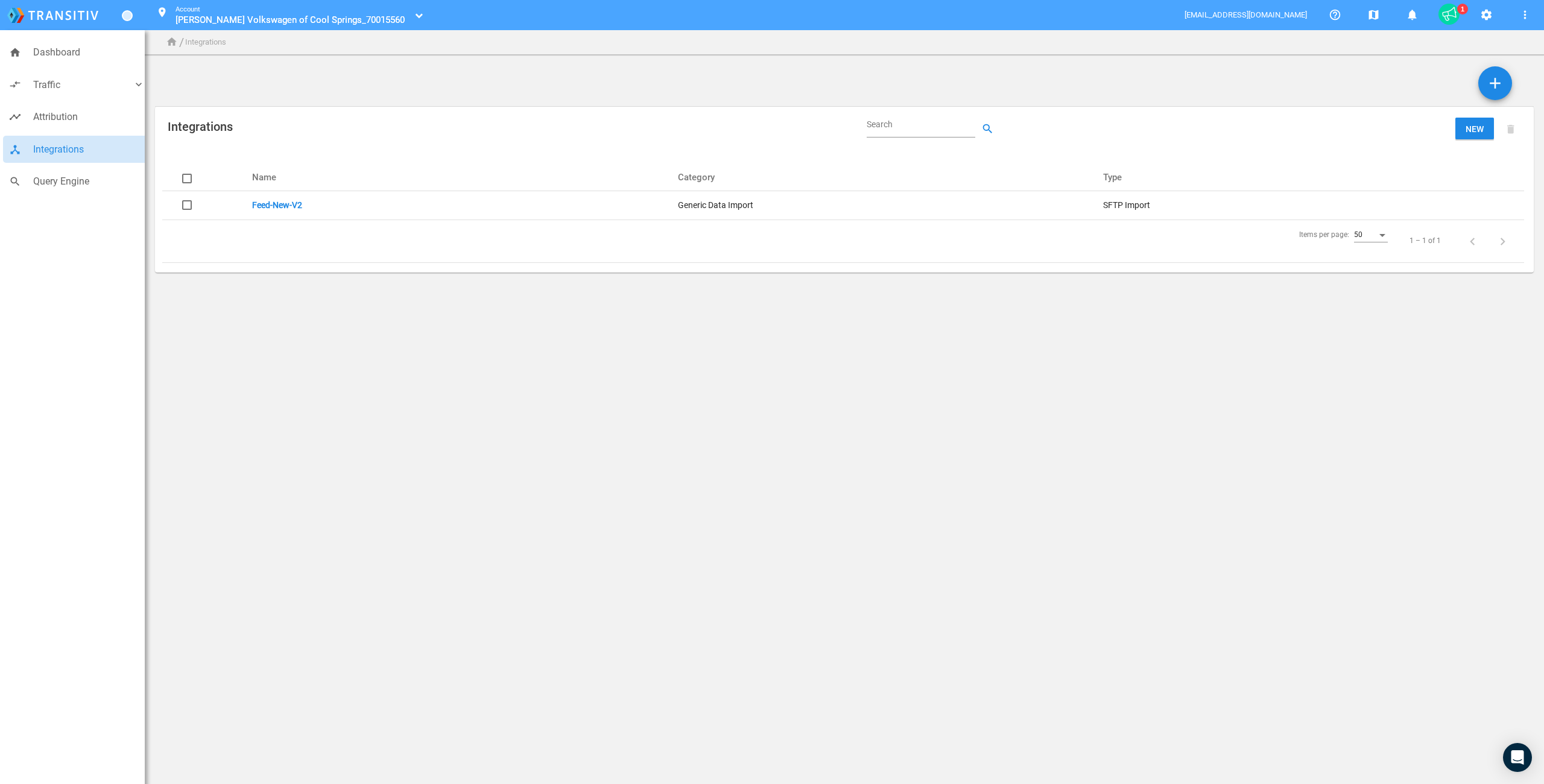
click at [315, 67] on div "add" at bounding box center [844, 86] width 1379 height 40
